Goal: Task Accomplishment & Management: Complete application form

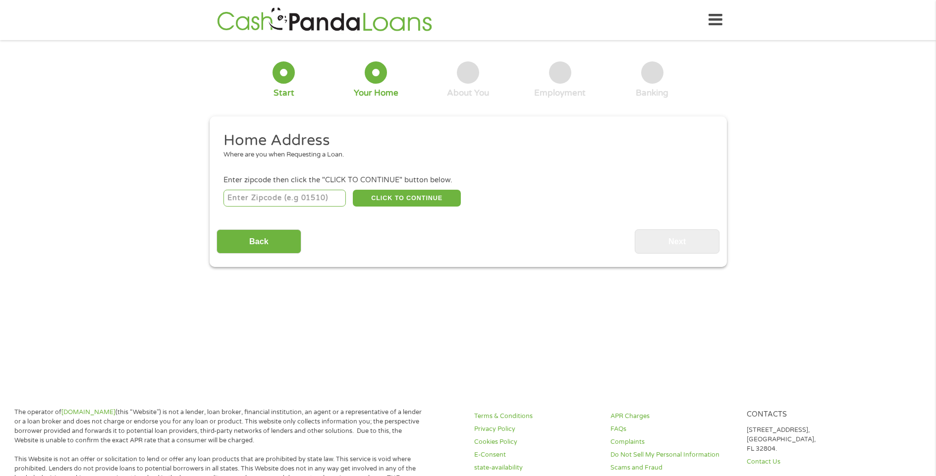
click at [271, 197] on input "number" at bounding box center [284, 198] width 122 height 17
type input "30046"
click at [402, 196] on button "CLICK TO CONTINUE" at bounding box center [407, 198] width 108 height 17
type input "30046"
type input "[GEOGRAPHIC_DATA]"
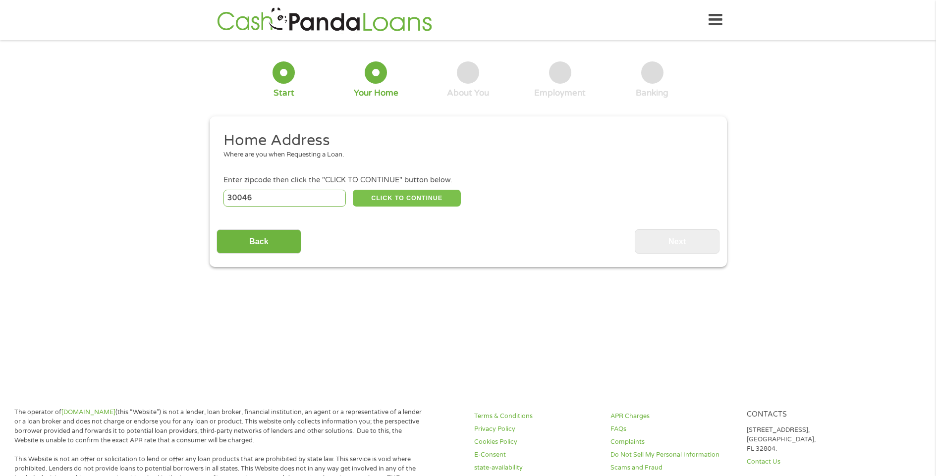
select select "[US_STATE]"
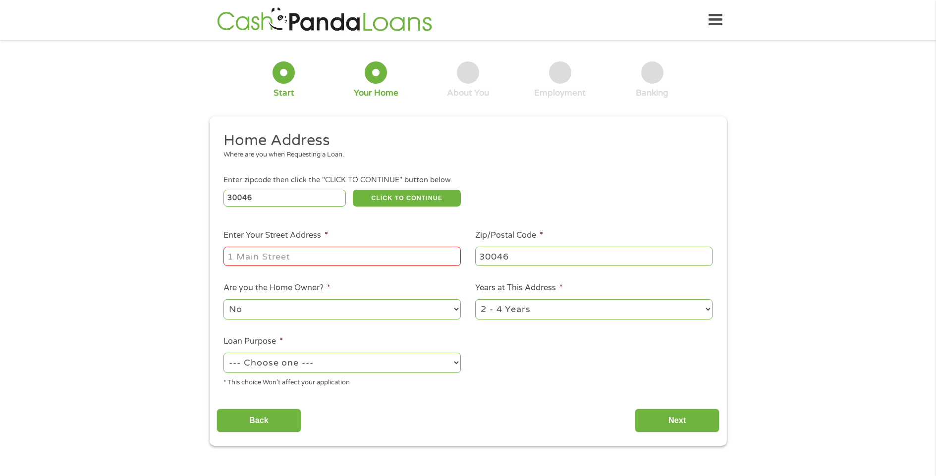
click at [311, 258] on input "Enter Your Street Address *" at bounding box center [341, 256] width 237 height 19
type input "1"
type input "233 August west"
click at [703, 307] on select "1 Year or less 1 - 2 Years 2 - 4 Years Over 4 Years" at bounding box center [593, 309] width 237 height 20
select select "60months"
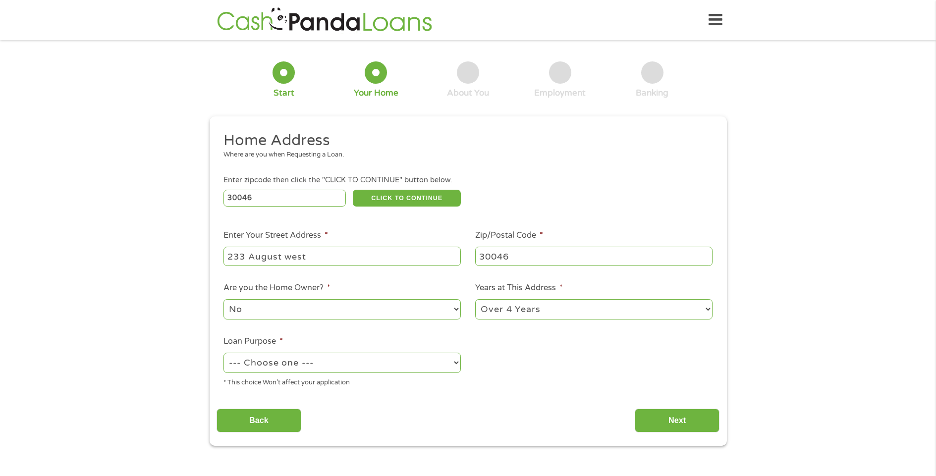
click at [475, 299] on select "1 Year or less 1 - 2 Years 2 - 4 Years Over 4 Years" at bounding box center [593, 309] width 237 height 20
click at [450, 361] on select "--- Choose one --- Pay Bills Debt Consolidation Home Improvement Major Purchase…" at bounding box center [341, 363] width 237 height 20
select select "shorttermcash"
click at [223, 353] on select "--- Choose one --- Pay Bills Debt Consolidation Home Improvement Major Purchase…" at bounding box center [341, 363] width 237 height 20
click at [430, 200] on button "CLICK TO CONTINUE" at bounding box center [407, 198] width 108 height 17
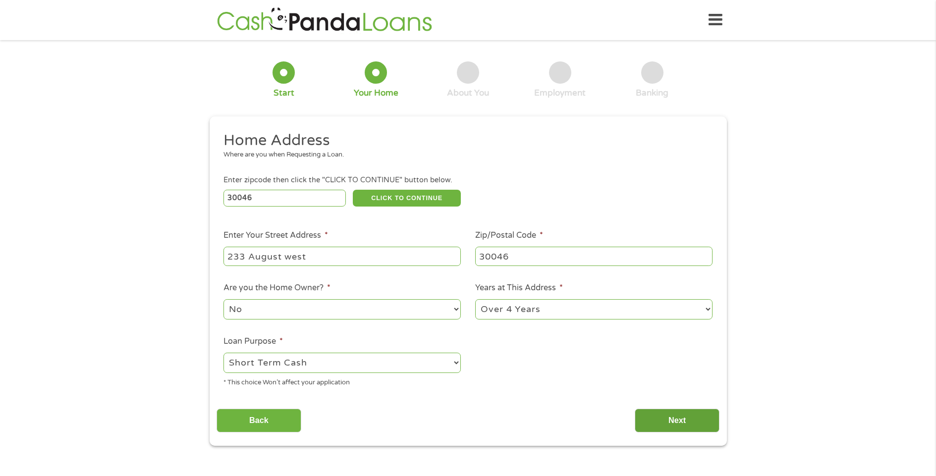
click at [683, 415] on input "Next" at bounding box center [677, 421] width 85 height 24
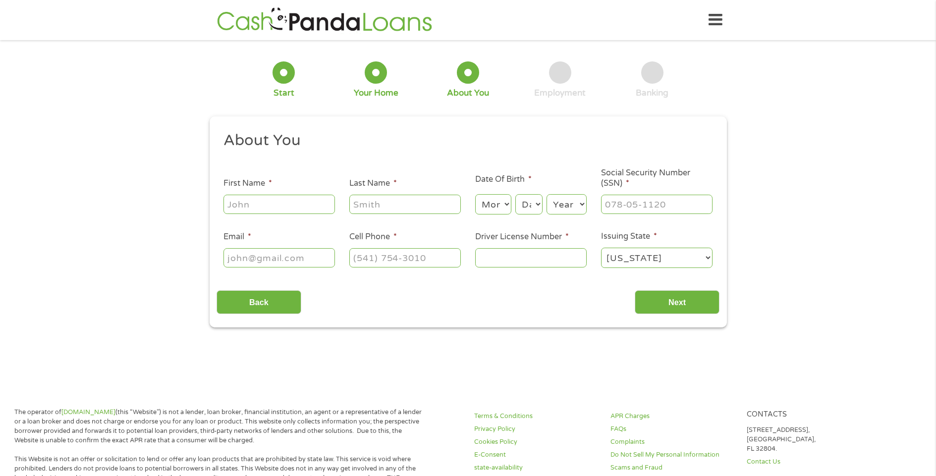
scroll to position [4, 4]
click at [255, 206] on input "First Name *" at bounding box center [278, 204] width 111 height 19
type input "[PERSON_NAME]"
type input "jagne"
click at [497, 203] on select "Month 1 2 3 4 5 6 7 8 9 10 11 12" at bounding box center [493, 204] width 36 height 20
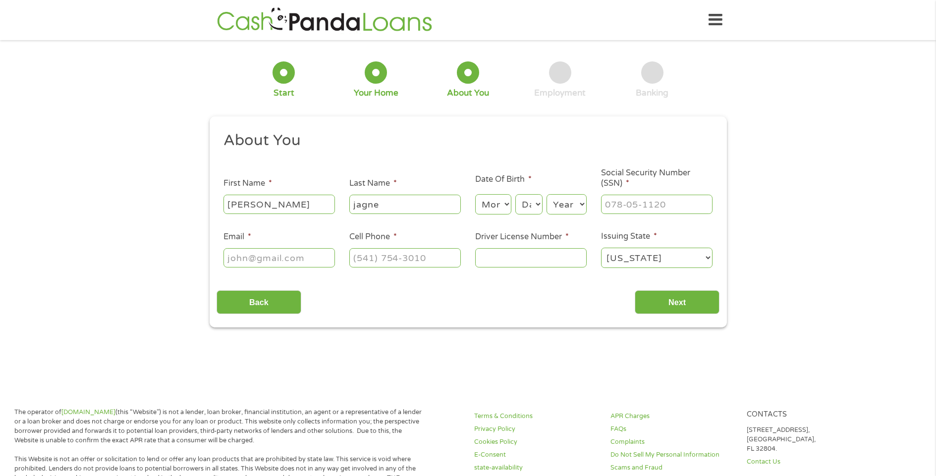
select select "2"
click at [475, 194] on select "Month 1 2 3 4 5 6 7 8 9 10 11 12" at bounding box center [493, 204] width 36 height 20
click at [532, 205] on select "Day 1 2 3 4 5 6 7 8 9 10 11 12 13 14 15 16 17 18 19 20 21 22 23 24 25 26 27 28 …" at bounding box center [528, 204] width 27 height 20
select select "18"
click at [515, 194] on select "Day 1 2 3 4 5 6 7 8 9 10 11 12 13 14 15 16 17 18 19 20 21 22 23 24 25 26 27 28 …" at bounding box center [528, 204] width 27 height 20
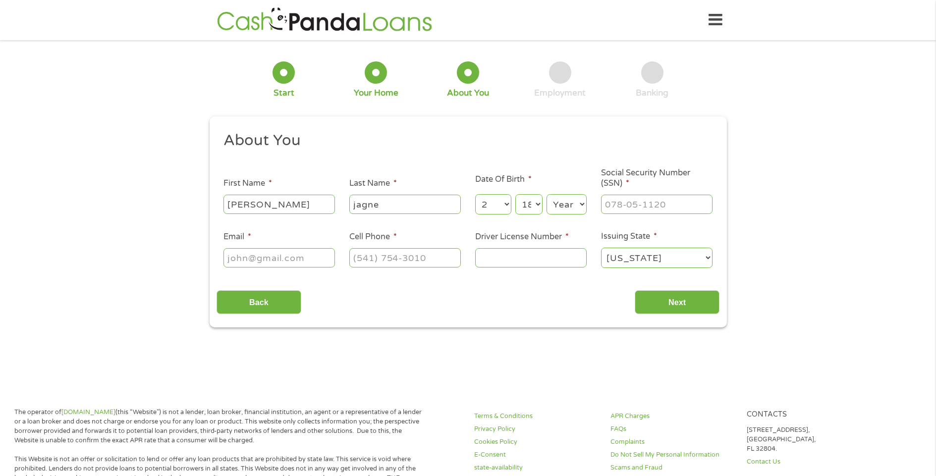
click at [560, 206] on select "Year [DATE] 2006 2005 2004 2003 2002 2001 2000 1999 1998 1997 1996 1995 1994 19…" at bounding box center [566, 204] width 40 height 20
select select "1970"
click at [546, 194] on select "Year [DATE] 2006 2005 2004 2003 2002 2001 2000 1999 1998 1997 1996 1995 1994 19…" at bounding box center [566, 204] width 40 height 20
click at [627, 203] on input "___-__-____" at bounding box center [656, 204] width 111 height 19
type input "254-83-9766"
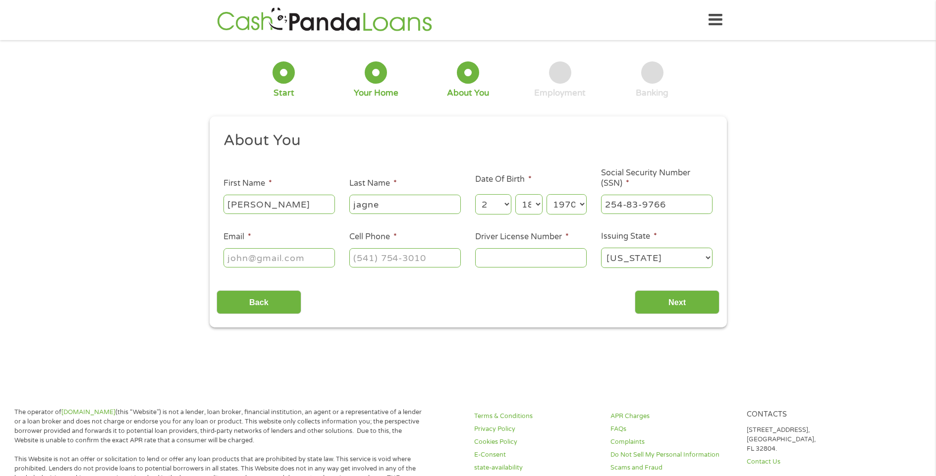
click at [309, 262] on input "Email *" at bounding box center [278, 257] width 111 height 19
type input "[EMAIL_ADDRESS][DOMAIN_NAME]"
click at [379, 256] on input "(___) ___-____" at bounding box center [404, 257] width 111 height 19
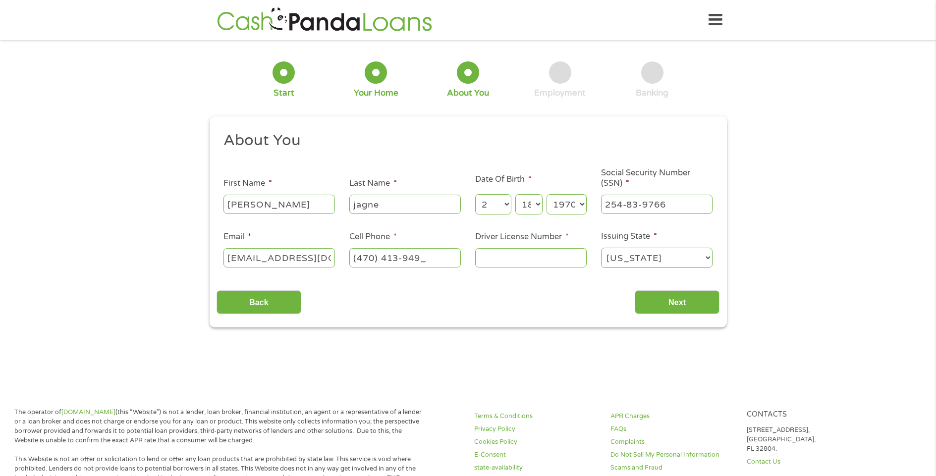
type input "[PHONE_NUMBER]"
click at [523, 258] on input "Driver License Number *" at bounding box center [530, 257] width 111 height 19
type input "049854399"
click at [669, 300] on input "Next" at bounding box center [677, 302] width 85 height 24
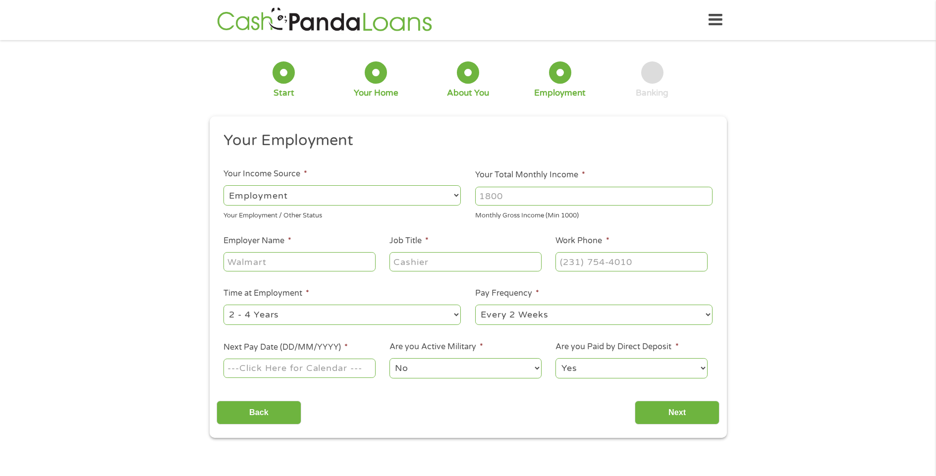
scroll to position [4, 4]
click at [521, 196] on input "Your Total Monthly Income *" at bounding box center [593, 196] width 237 height 19
click at [706, 194] on input "1000" at bounding box center [593, 196] width 237 height 19
click at [705, 194] on input "1001" at bounding box center [593, 196] width 237 height 19
type input "1000"
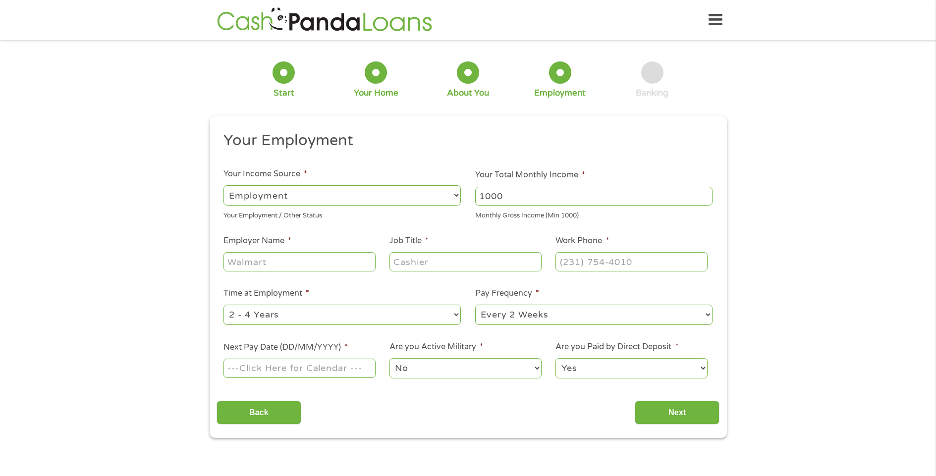
click at [704, 201] on input "1000" at bounding box center [593, 196] width 237 height 19
type input "3000"
click at [326, 254] on input "Employer Name *" at bounding box center [299, 261] width 152 height 19
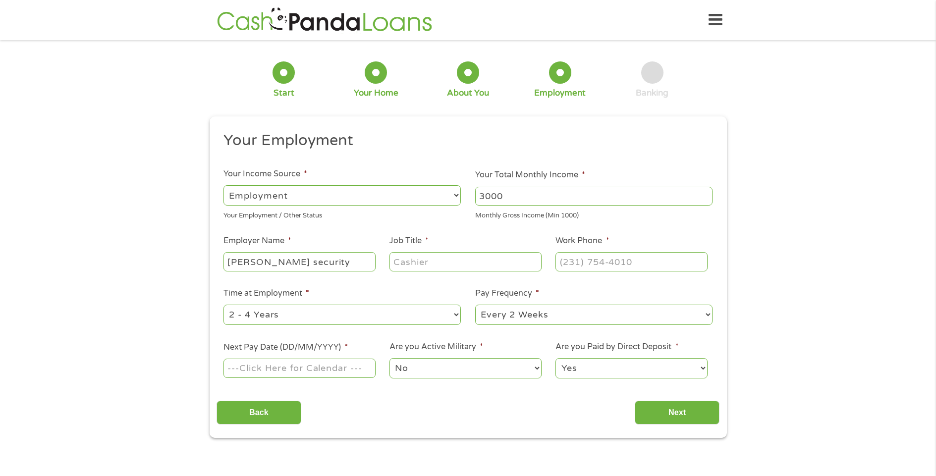
type input "[PERSON_NAME] security"
click at [450, 260] on input "Job Title *" at bounding box center [465, 261] width 152 height 19
type input "officer"
click at [585, 264] on input "(___) ___-____" at bounding box center [631, 261] width 152 height 19
type input "[PHONE_NUMBER]"
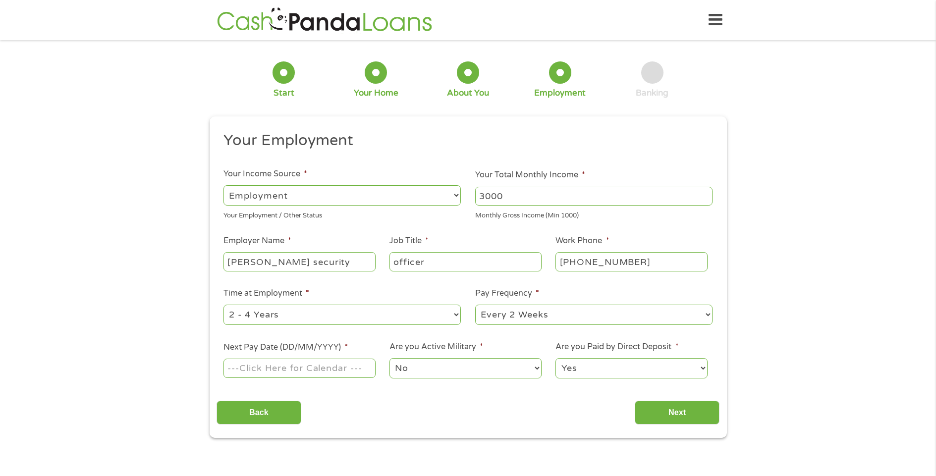
click at [455, 315] on select "--- Choose one --- 1 Year or less 1 - 2 Years 2 - 4 Years Over 4 Years" at bounding box center [341, 315] width 237 height 20
select select "60months"
click at [223, 305] on select "--- Choose one --- 1 Year or less 1 - 2 Years 2 - 4 Years Over 4 Years" at bounding box center [341, 315] width 237 height 20
click at [584, 318] on select "--- Choose one --- Every 2 Weeks Every Week Monthly Semi-Monthly" at bounding box center [593, 315] width 237 height 20
select select "monthly"
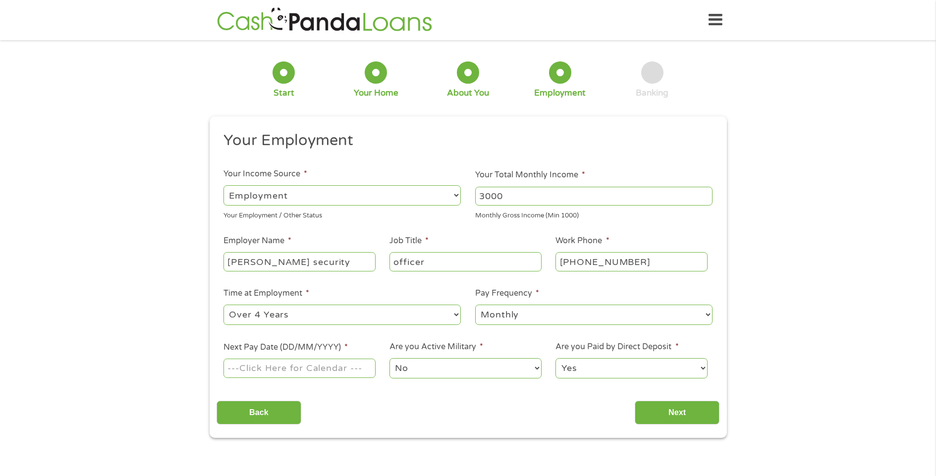
click at [475, 305] on select "--- Choose one --- Every 2 Weeks Every Week Monthly Semi-Monthly" at bounding box center [593, 315] width 237 height 20
click at [335, 367] on input "Next Pay Date (DD/MM/YYYY) *" at bounding box center [299, 368] width 152 height 19
type input "[DATE]"
click at [698, 410] on input "Next" at bounding box center [677, 413] width 85 height 24
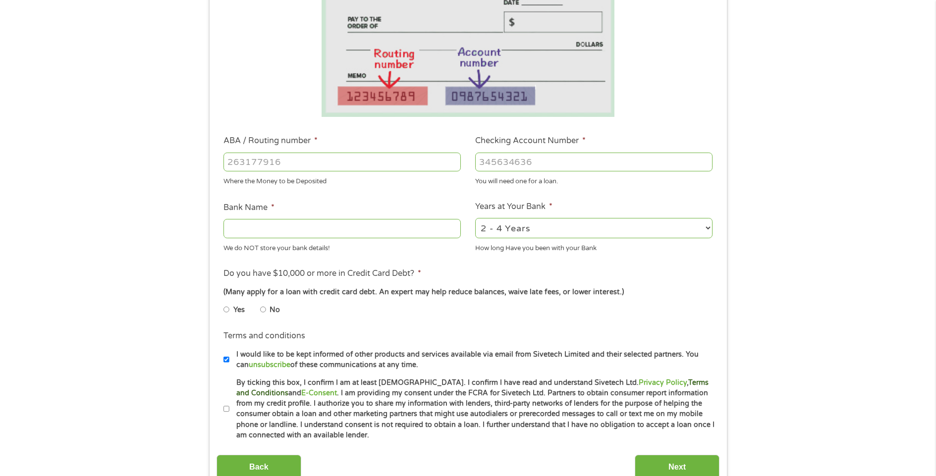
scroll to position [248, 0]
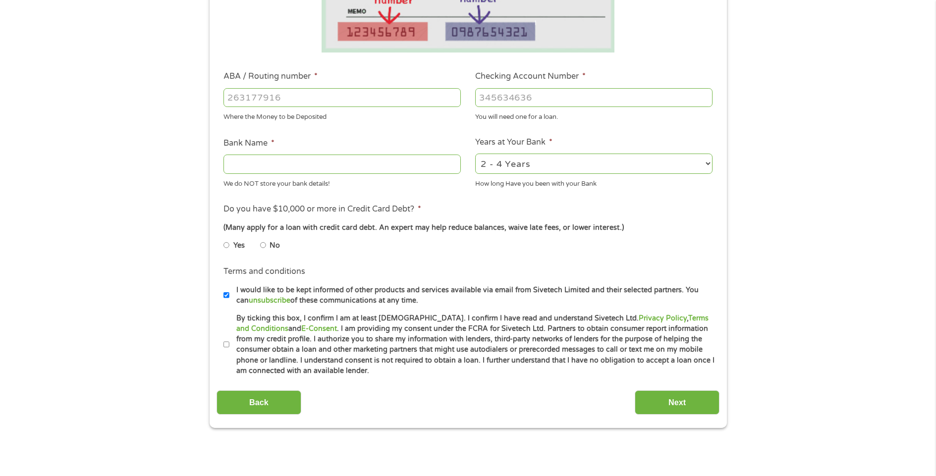
click at [301, 89] on input "ABA / Routing number *" at bounding box center [341, 97] width 237 height 19
type input "061000052"
type input "BANK OF AMERICA NA"
type input "061000052"
click at [515, 100] on input "Checking Account Number *" at bounding box center [593, 97] width 237 height 19
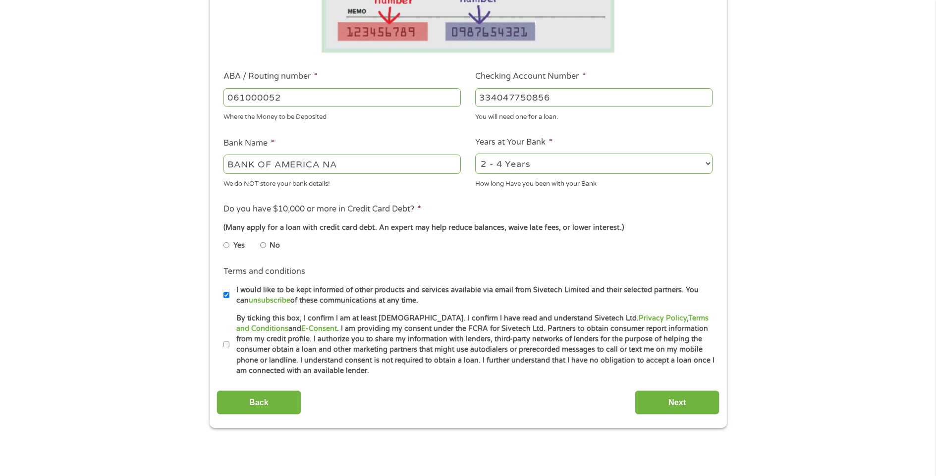
type input "334047750856"
click at [574, 161] on select "2 - 4 Years 6 - 12 Months 1 - 2 Years Over 4 Years" at bounding box center [593, 164] width 237 height 20
select select "60months"
click at [475, 154] on select "2 - 4 Years 6 - 12 Months 1 - 2 Years Over 4 Years" at bounding box center [593, 164] width 237 height 20
click at [264, 244] on input "No" at bounding box center [263, 245] width 6 height 16
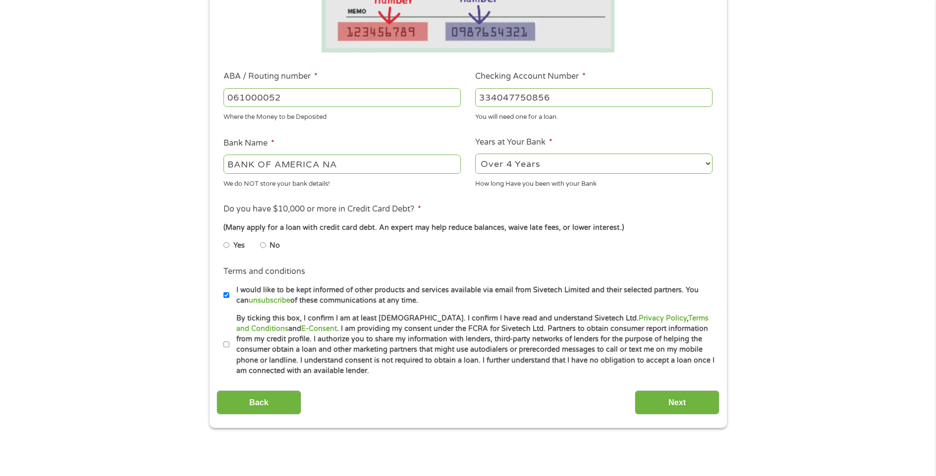
radio input "true"
click at [225, 343] on input "By ticking this box, I confirm I am at least [DEMOGRAPHIC_DATA]. I confirm I ha…" at bounding box center [226, 345] width 6 height 16
checkbox input "true"
click at [708, 405] on input "Next" at bounding box center [677, 402] width 85 height 24
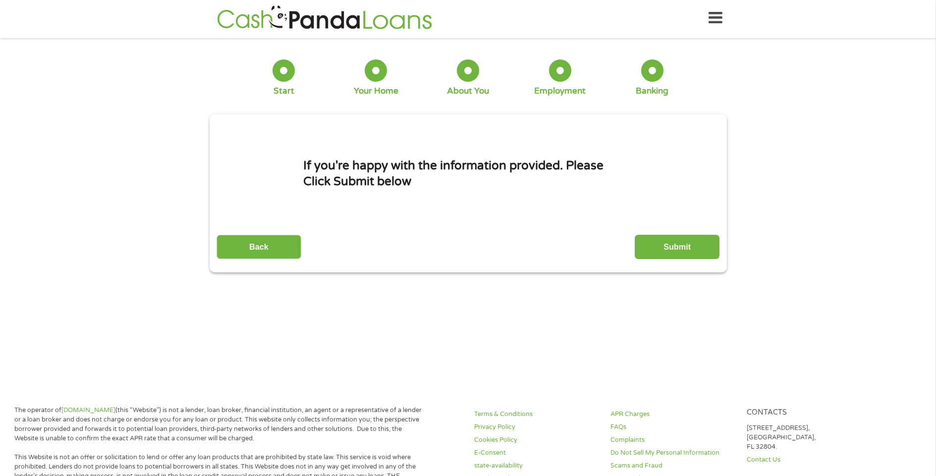
scroll to position [0, 0]
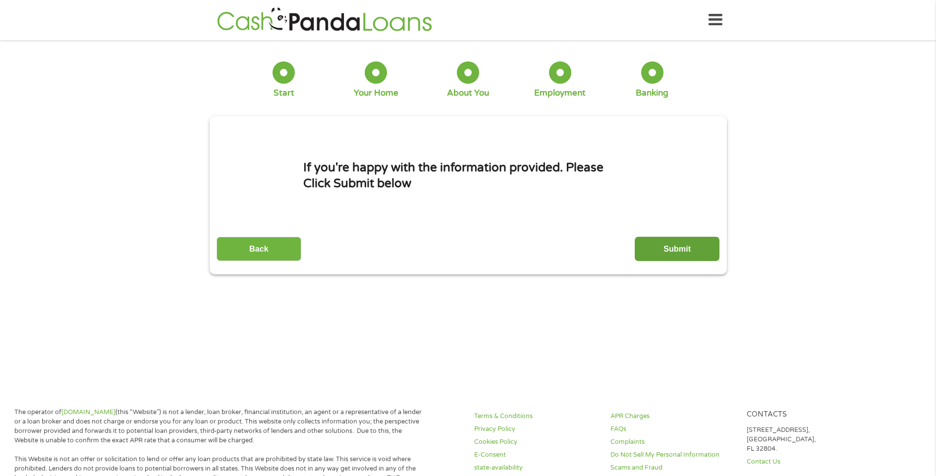
click at [682, 238] on input "Submit" at bounding box center [677, 249] width 85 height 24
